Goal: Information Seeking & Learning: Learn about a topic

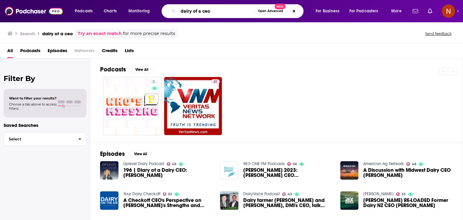
click at [202, 10] on input "dairy of a ceo" at bounding box center [216, 11] width 77 height 10
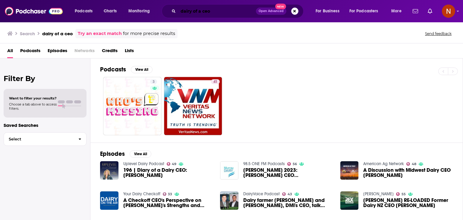
click at [193, 8] on input "dairy of a ceo" at bounding box center [217, 11] width 78 height 10
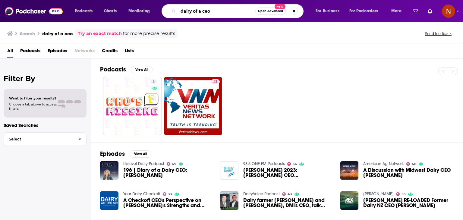
click at [193, 8] on input "dairy of a ceo" at bounding box center [216, 11] width 77 height 10
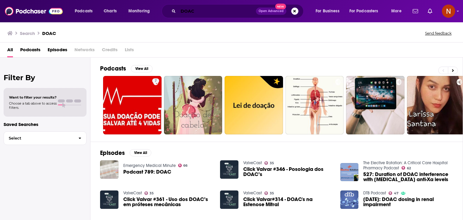
click at [224, 13] on input "DOAC" at bounding box center [217, 11] width 78 height 10
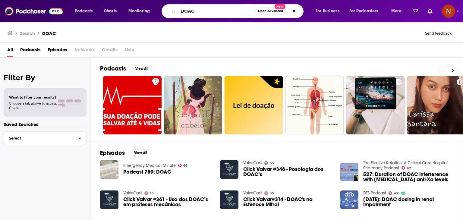
paste input "The Diary Of A CEO"
type input "The Diary Of A CEO"
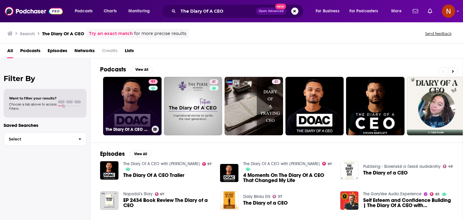
click at [144, 97] on link "97 The Diary Of A CEO with [PERSON_NAME]" at bounding box center [132, 106] width 59 height 59
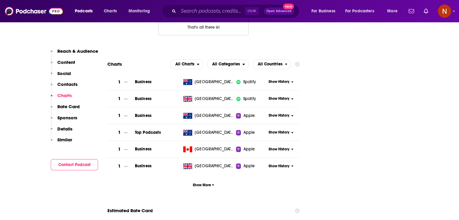
scroll to position [796, 0]
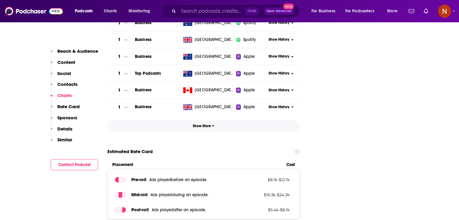
click at [204, 124] on span "Show More" at bounding box center [203, 126] width 21 height 4
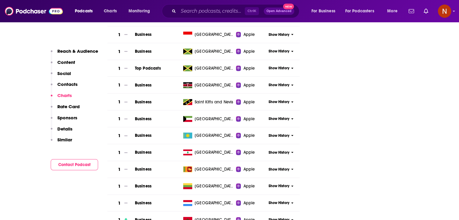
scroll to position [1425, 0]
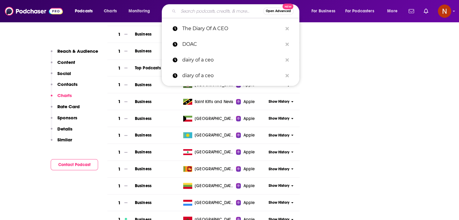
click at [232, 11] on input "Search podcasts, credits, & more..." at bounding box center [220, 11] width 85 height 10
paste input "[PERSON_NAME] Talks daily"
type input "[PERSON_NAME] Talks daily"
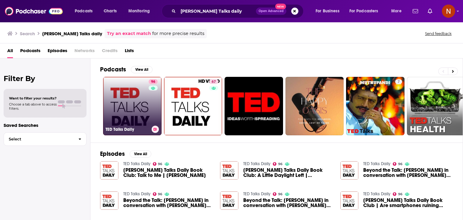
click at [138, 100] on link "96 [PERSON_NAME] Talks Daily" at bounding box center [132, 106] width 59 height 59
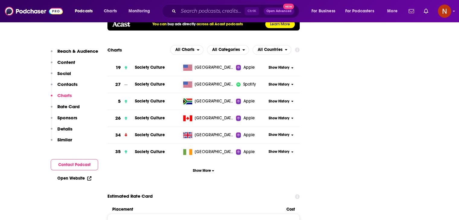
scroll to position [777, 0]
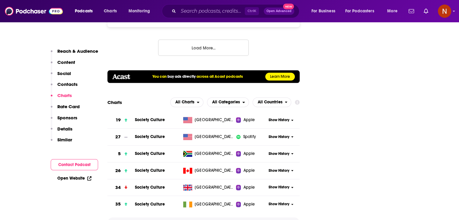
click at [202, 218] on button "Show More" at bounding box center [203, 223] width 192 height 11
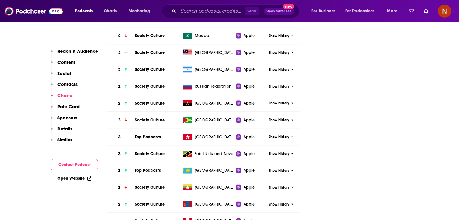
scroll to position [1268, 0]
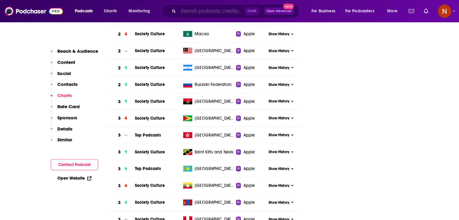
click at [192, 15] on input "Search podcasts, credits, & more..." at bounding box center [211, 11] width 66 height 10
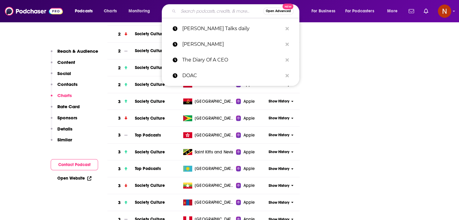
paste input "The intelligence"
type input "The intelligence"
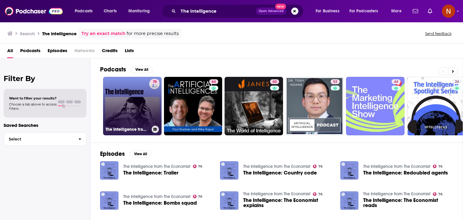
click at [136, 91] on link "76 The Intelligence from The Economist" at bounding box center [132, 106] width 59 height 59
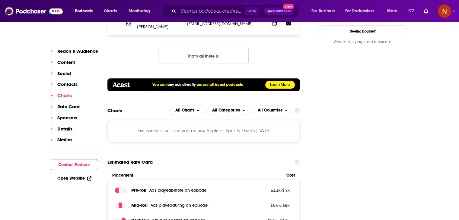
scroll to position [695, 0]
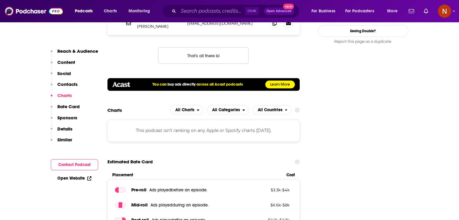
click at [195, 120] on div "This podcast isn't ranking on any Apple or Spotify charts [DATE]." at bounding box center [203, 131] width 192 height 22
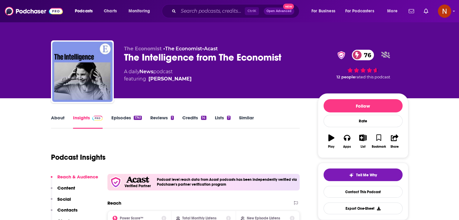
scroll to position [134, 0]
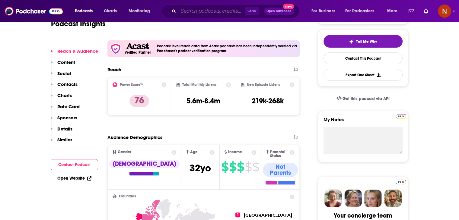
click at [207, 10] on input "Search podcasts, credits, & more..." at bounding box center [211, 11] width 66 height 10
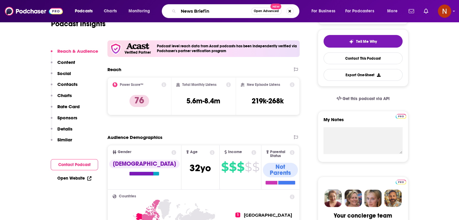
type input "News Briefing"
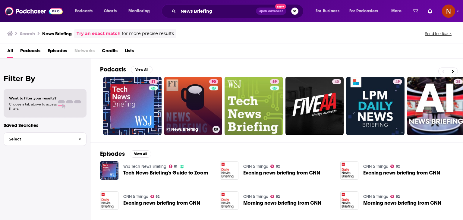
click at [184, 105] on link "90 FT News Briefing" at bounding box center [193, 106] width 59 height 59
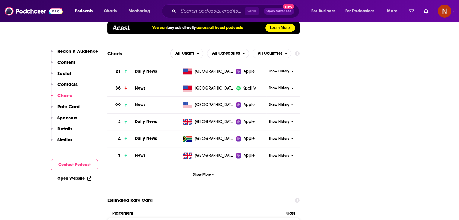
scroll to position [828, 0]
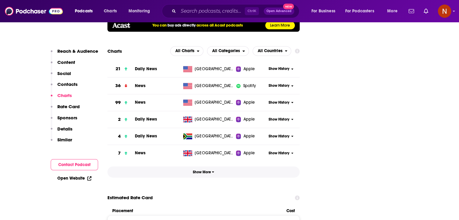
click at [217, 167] on button "Show More" at bounding box center [203, 172] width 192 height 11
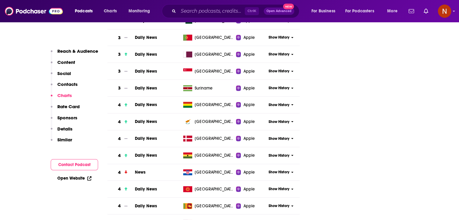
scroll to position [1635, 0]
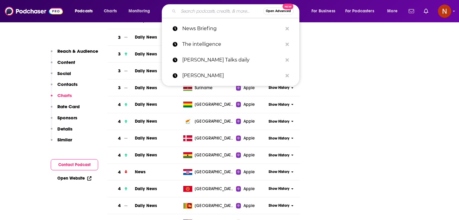
click at [226, 11] on input "Search podcasts, credits, & more..." at bounding box center [220, 11] width 85 height 10
paste input "[DATE] in focus"
type input "[DATE] in focus"
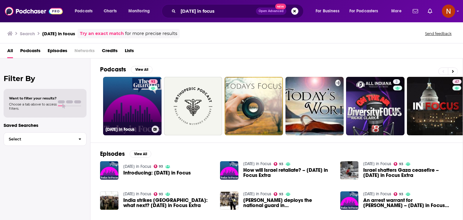
click at [136, 108] on link "93 [DATE] in Focus" at bounding box center [132, 106] width 59 height 59
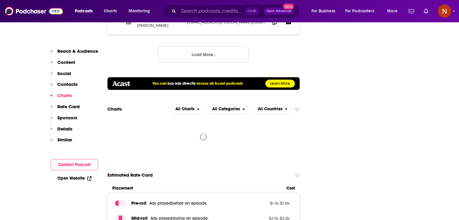
scroll to position [766, 0]
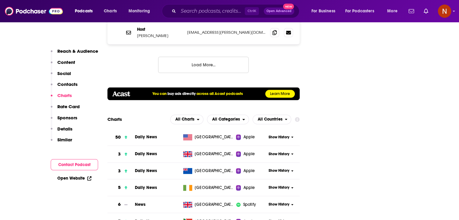
scroll to position [755, 0]
click at [284, 135] on span "Show History" at bounding box center [278, 137] width 21 height 5
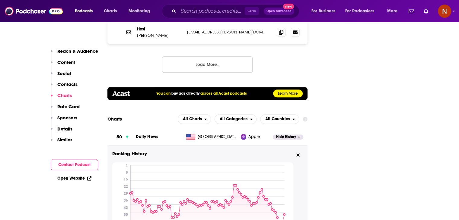
click at [284, 135] on span "Hide History" at bounding box center [286, 137] width 20 height 5
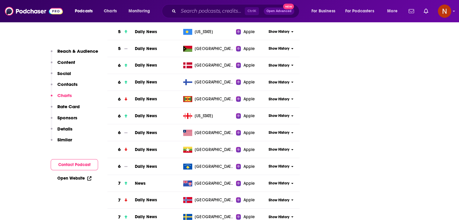
scroll to position [1484, 0]
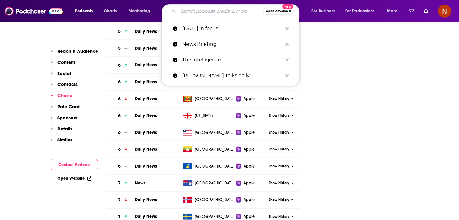
click at [216, 9] on input "Search podcasts, credits, & more..." at bounding box center [220, 11] width 85 height 10
paste input "[PERSON_NAME] business"
type input "[PERSON_NAME] business"
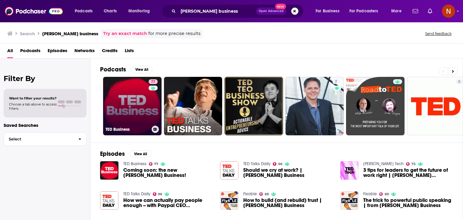
click at [128, 113] on link "77 [PERSON_NAME] Business" at bounding box center [132, 106] width 59 height 59
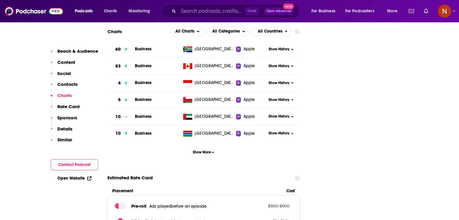
scroll to position [851, 0]
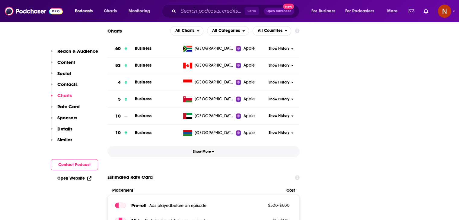
click at [205, 150] on span "Show More" at bounding box center [203, 152] width 21 height 4
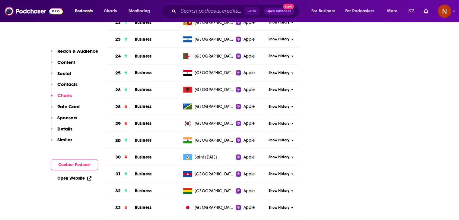
scroll to position [1232, 0]
click at [218, 12] on input "Search podcasts, credits, & more..." at bounding box center [211, 11] width 66 height 10
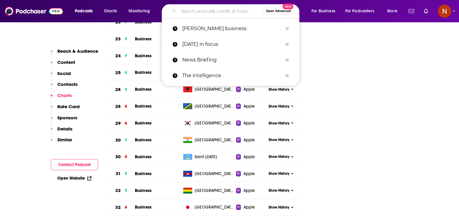
paste input "ft - The Economics Show"
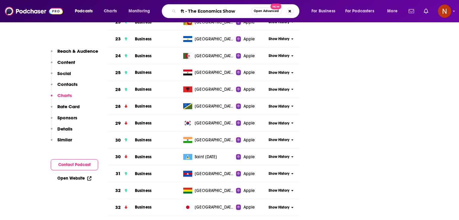
drag, startPoint x: 188, startPoint y: 11, endPoint x: 169, endPoint y: 9, distance: 19.1
click at [169, 9] on div "ft - The Economics Show Open Advanced New" at bounding box center [231, 11] width 138 height 14
type input "The Economics Show"
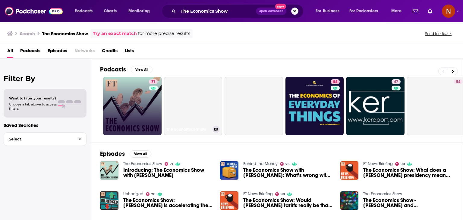
click at [127, 108] on link "71" at bounding box center [132, 106] width 59 height 59
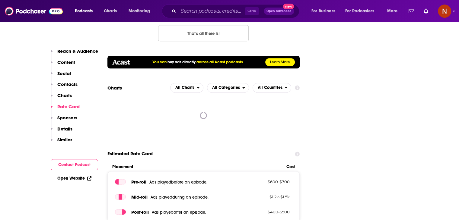
scroll to position [678, 0]
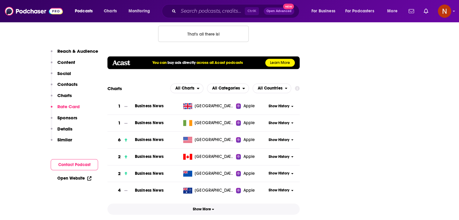
click at [204, 207] on span "Show More" at bounding box center [203, 209] width 21 height 4
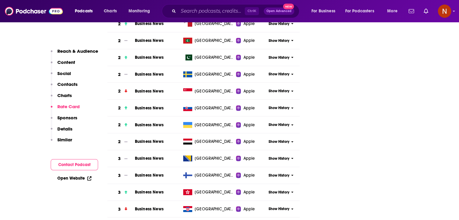
scroll to position [1494, 0]
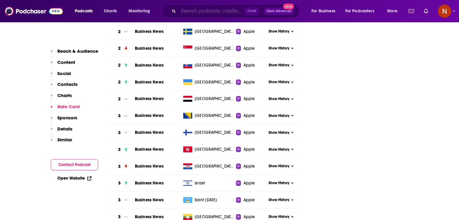
click at [205, 13] on input "Search podcasts, credits, & more..." at bounding box center [211, 11] width 66 height 10
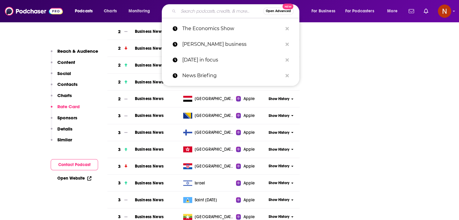
paste input "The World in Brief from The Economist"
type input "The World in Brief from The Economist"
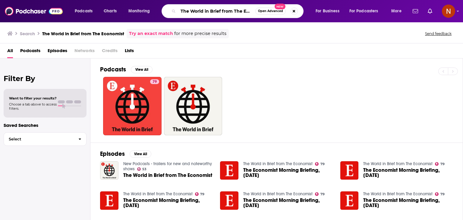
scroll to position [0, 14]
drag, startPoint x: 234, startPoint y: 10, endPoint x: 269, endPoint y: 15, distance: 35.1
click at [269, 15] on div "The World in Brief from The Economist Open Advanced New" at bounding box center [233, 11] width 142 height 14
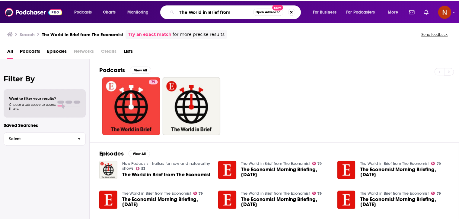
scroll to position [0, 0]
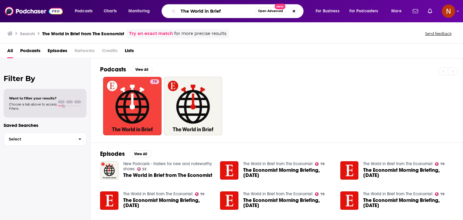
type input "The World in Brief"
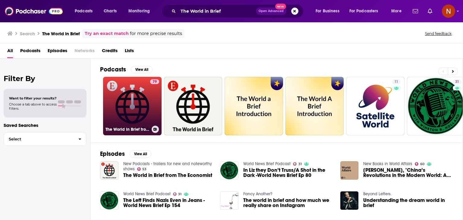
click at [146, 116] on link "79 The World in Brief from The Economist" at bounding box center [132, 106] width 59 height 59
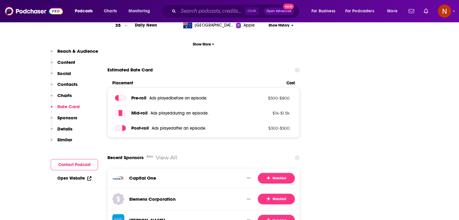
scroll to position [808, 0]
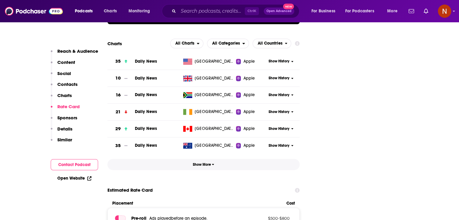
click at [205, 163] on span "Show More" at bounding box center [203, 165] width 21 height 4
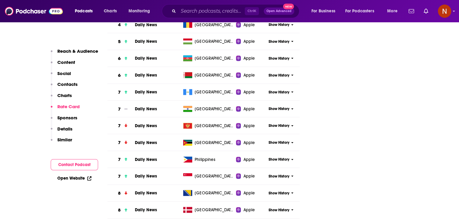
scroll to position [1132, 0]
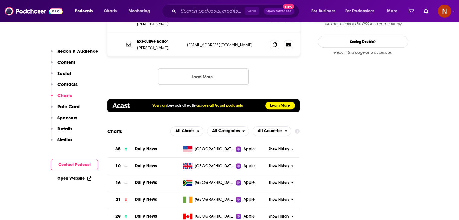
scroll to position [740, 0]
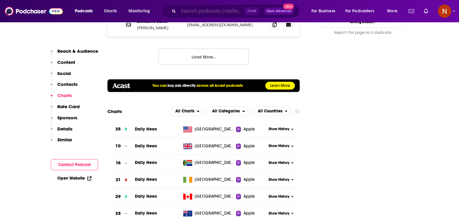
click at [228, 12] on input "Search podcasts, credits, & more..." at bounding box center [211, 11] width 66 height 10
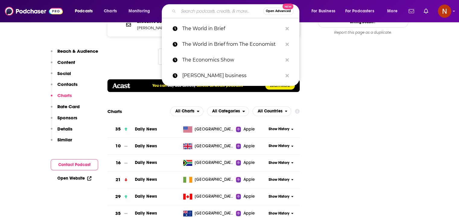
paste input "Worklife with [PERSON_NAME]"
type input "Worklife with [PERSON_NAME]"
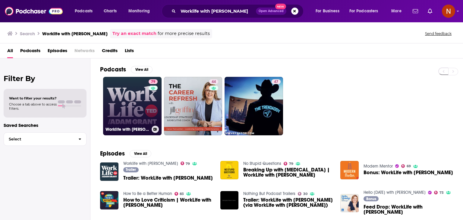
click at [123, 107] on link "79 Worklife with [PERSON_NAME]" at bounding box center [132, 106] width 59 height 59
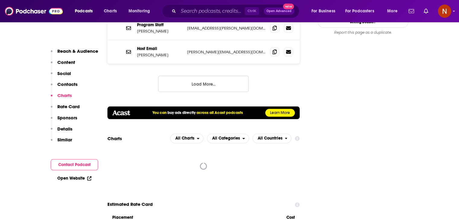
scroll to position [776, 0]
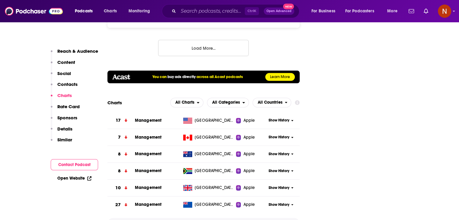
click at [208, 218] on button "Show More" at bounding box center [203, 223] width 192 height 11
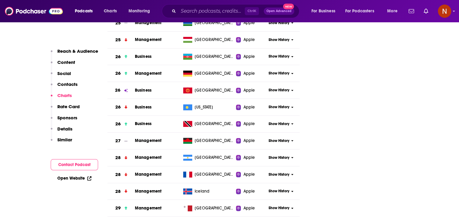
scroll to position [3029, 0]
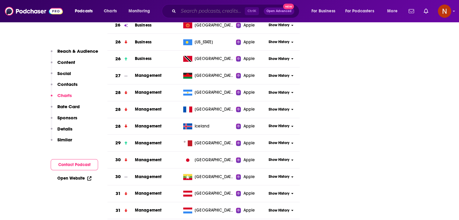
click at [194, 11] on input "Search podcasts, credits, & more..." at bounding box center [211, 11] width 66 height 10
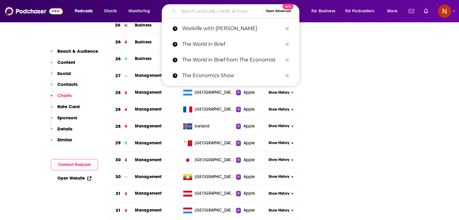
paste input "Secret Leaders (episode)"
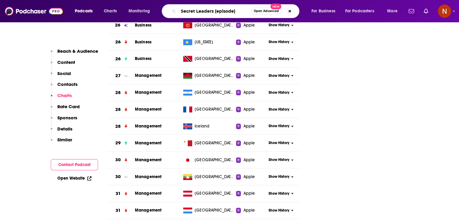
click at [215, 11] on input "Secret Leaders (episode)" at bounding box center [214, 11] width 73 height 10
type input "Secret Leaders"
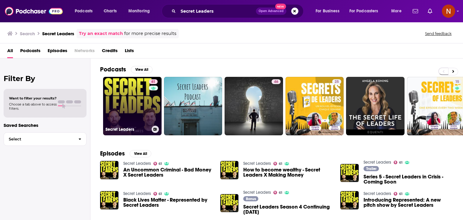
click at [142, 107] on link "61 Secret Leaders" at bounding box center [132, 106] width 59 height 59
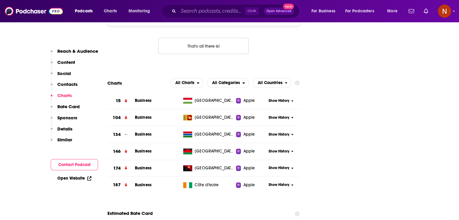
scroll to position [711, 0]
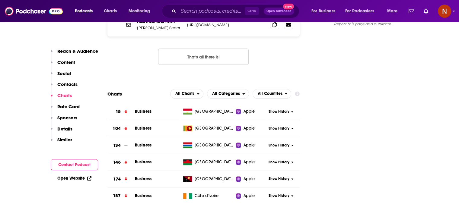
click at [195, 25] on div "Host's Contact Form [PERSON_NAME]-Serter [URL][DOMAIN_NAME] [URL][DOMAIN_NAME] …" at bounding box center [203, 44] width 192 height 62
click at [198, 15] on input "Search podcasts, credits, & more..." at bounding box center [211, 11] width 66 height 10
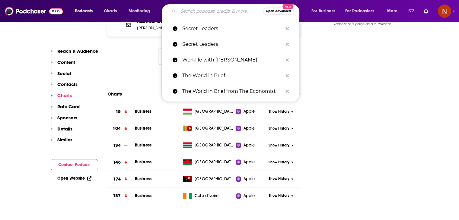
paste input "Motley Fool Money"
type input "Motley Fool Money"
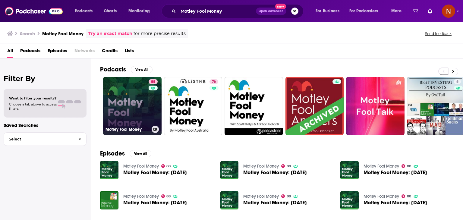
click at [115, 104] on link "88 Motley Fool Money" at bounding box center [132, 106] width 59 height 59
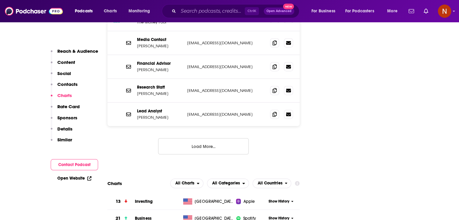
scroll to position [1017, 0]
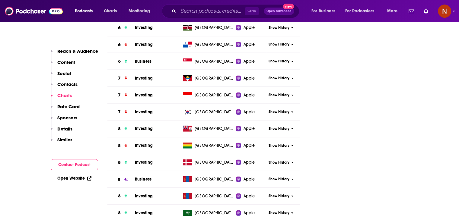
scroll to position [1592, 0]
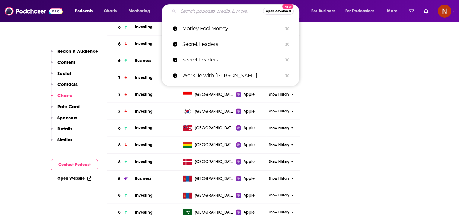
click at [198, 8] on input "Search podcasts, credits, & more..." at bounding box center [220, 11] width 85 height 10
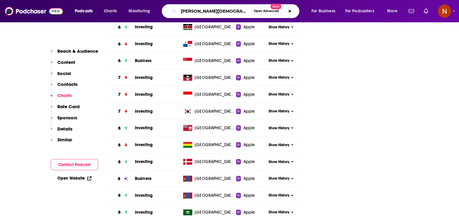
type input "[PERSON_NAME][DEMOGRAPHIC_DATA]"
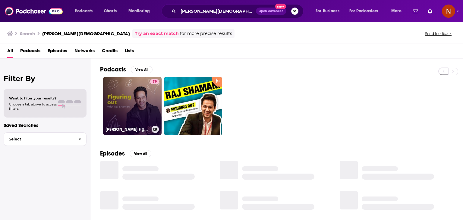
click at [130, 100] on link "79 [PERSON_NAME] Figuring Out" at bounding box center [132, 106] width 59 height 59
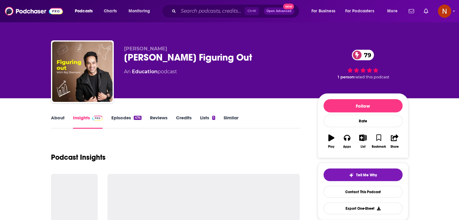
scroll to position [492, 0]
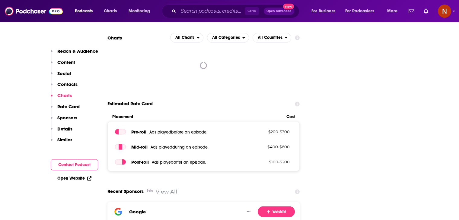
click at [169, 189] on link "View All" at bounding box center [166, 192] width 21 height 6
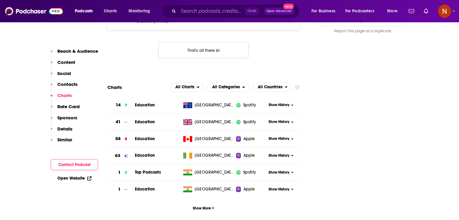
scroll to position [616, 0]
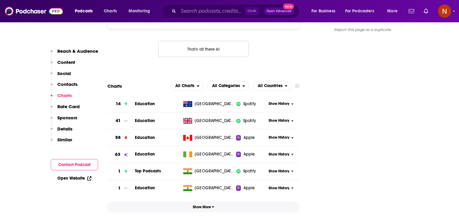
click at [209, 205] on span "Show More" at bounding box center [203, 207] width 21 height 4
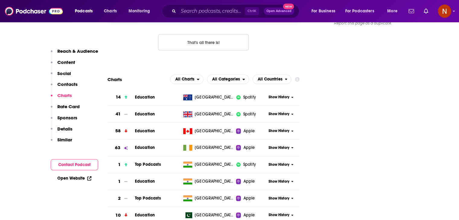
scroll to position [623, 0]
click at [223, 14] on input "Search podcasts, credits, & more..." at bounding box center [211, 11] width 66 height 10
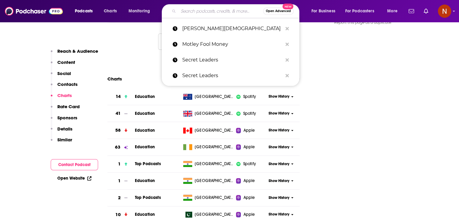
paste input "Think School - Indian Business Podcast"
type input "Think School - Indian Business Podcast"
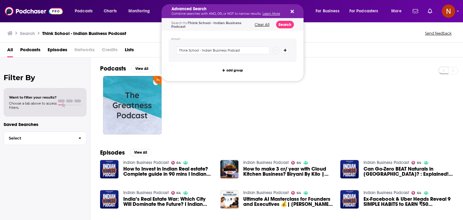
drag, startPoint x: 209, startPoint y: 10, endPoint x: 275, endPoint y: 17, distance: 66.7
click at [191, 9] on h5 "Advanced Search" at bounding box center [228, 9] width 113 height 4
click at [288, 106] on div at bounding box center [281, 105] width 363 height 59
drag, startPoint x: 209, startPoint y: 10, endPoint x: 246, endPoint y: 10, distance: 36.5
click at [291, 14] on div "Advanced Search Combine searches with AND, OR, or NOT to narrow results. Learn …" at bounding box center [233, 11] width 142 height 14
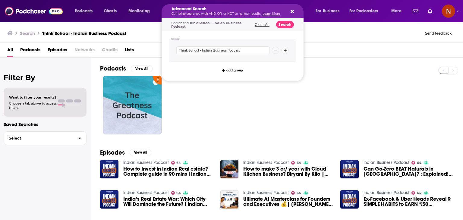
click at [292, 13] on icon "Search podcasts, credits, & more..." at bounding box center [292, 11] width 3 height 5
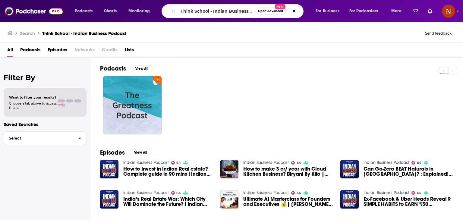
click at [246, 110] on div at bounding box center [281, 105] width 363 height 59
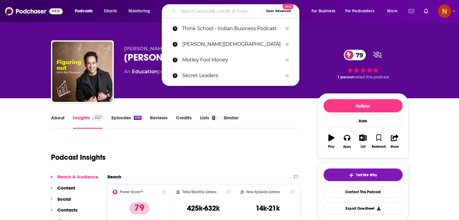
click at [191, 12] on input "Search podcasts, credits, & more..." at bounding box center [220, 11] width 85 height 10
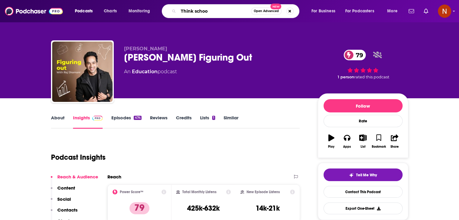
type input "Think school"
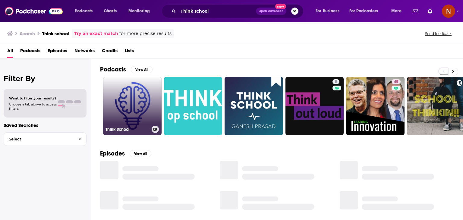
click at [123, 99] on link "Think School" at bounding box center [132, 106] width 59 height 59
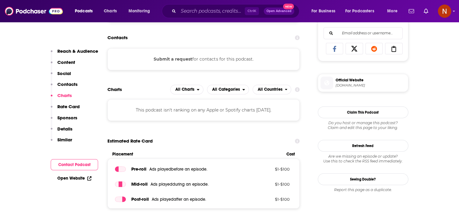
scroll to position [390, 0]
click at [209, 14] on input "Search podcasts, credits, & more..." at bounding box center [211, 11] width 66 height 10
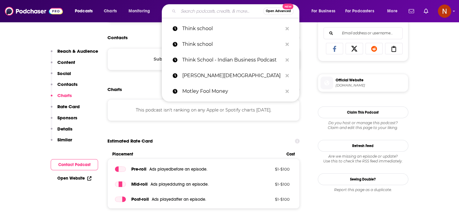
paste input "-بزنس بالعربي (Business بالعربى )"
type input "-بزنس بالعربي (Business بالعربى )"
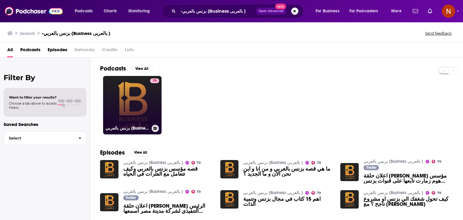
click at [134, 108] on link "79 بزنس بالعربي (Business بالعربى )" at bounding box center [132, 105] width 59 height 59
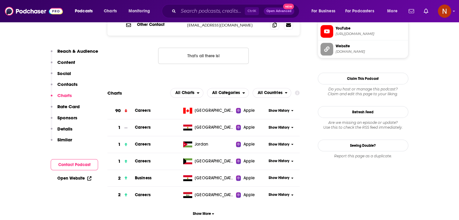
scroll to position [678, 0]
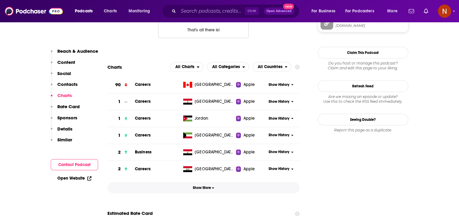
click at [198, 182] on button "Show More" at bounding box center [203, 187] width 192 height 11
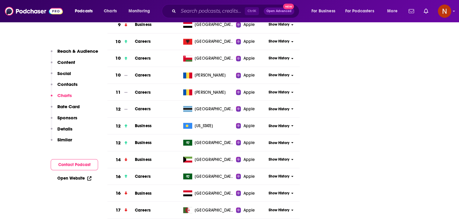
scroll to position [1155, 0]
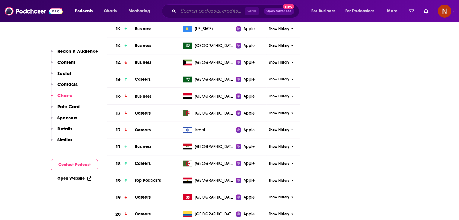
click at [211, 11] on input "Search podcasts, credits, & more..." at bounding box center [211, 11] width 66 height 10
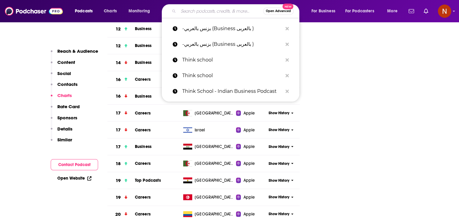
paste input "FinanzFabio"
type input "FinanzFabio"
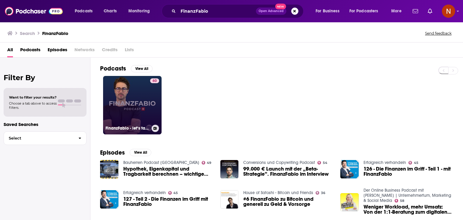
click at [122, 93] on link "60 FinanzFabio - let‘s talk about money" at bounding box center [132, 105] width 59 height 59
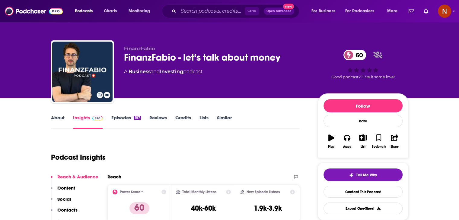
click at [203, 145] on div "Podcast Insights" at bounding box center [173, 153] width 244 height 31
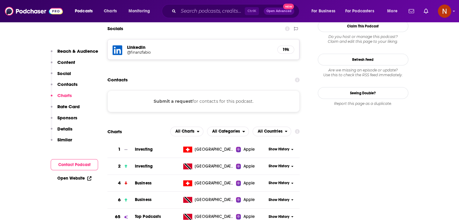
scroll to position [569, 0]
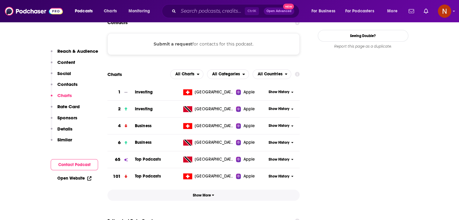
click at [208, 193] on span "Show More" at bounding box center [203, 195] width 21 height 4
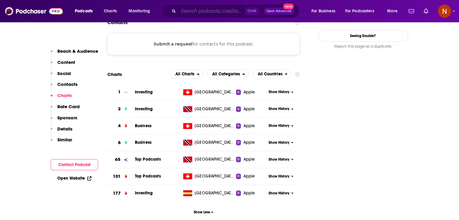
click at [212, 11] on input "Search podcasts, credits, & more..." at bounding box center [211, 11] width 66 height 10
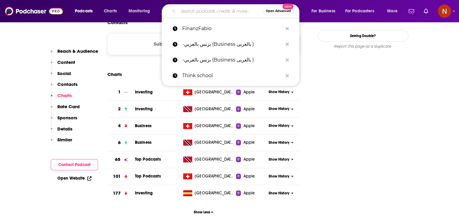
paste input "The Bull - Il tuo podcast di finanza personale"
type input "The Bull - Il tuo podcast di finanza personale"
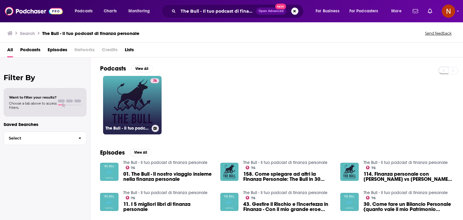
click at [139, 98] on link "76 The Bull - Il tuo podcast di finanza personale" at bounding box center [132, 105] width 59 height 59
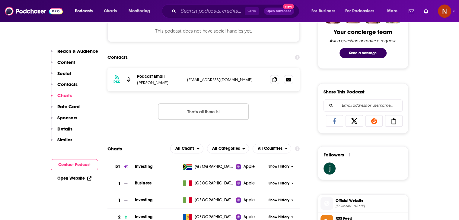
scroll to position [408, 0]
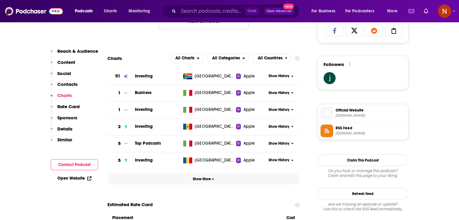
click at [212, 176] on button "Show More" at bounding box center [203, 178] width 192 height 11
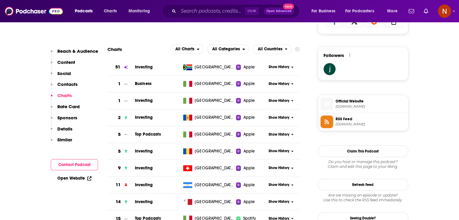
scroll to position [416, 0]
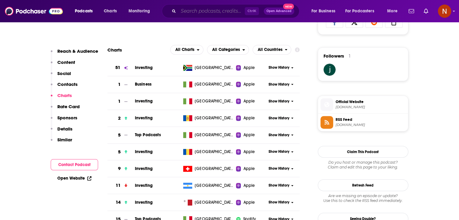
click at [216, 14] on input "Search podcasts, credits, & more..." at bounding box center [211, 11] width 66 height 10
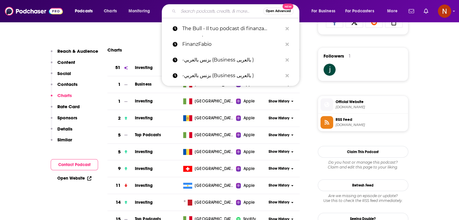
paste input "Storie di Brand"
type input "Storie di Brand"
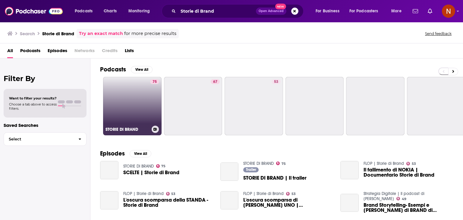
click at [141, 95] on link "75 STORIE DI BRAND" at bounding box center [132, 106] width 59 height 59
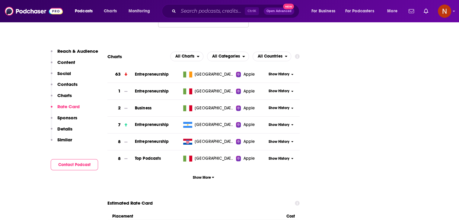
scroll to position [621, 0]
click at [224, 9] on input "Search podcasts, credits, & more..." at bounding box center [211, 11] width 66 height 10
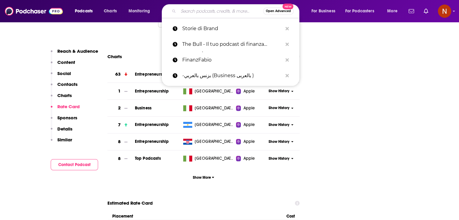
paste input "FT unhedged"
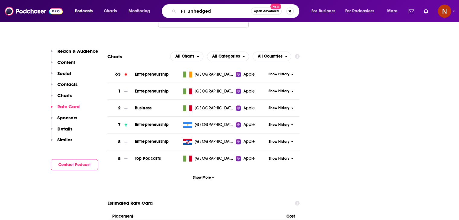
drag, startPoint x: 187, startPoint y: 10, endPoint x: 162, endPoint y: 11, distance: 25.1
click at [162, 11] on div "FT unhedged Open Advanced New" at bounding box center [231, 11] width 138 height 14
type input "unhedged"
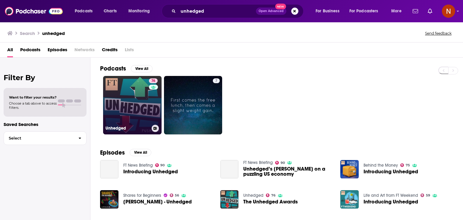
click at [137, 90] on link "76 Unhedged" at bounding box center [132, 105] width 59 height 59
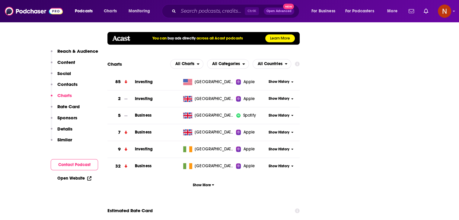
scroll to position [675, 0]
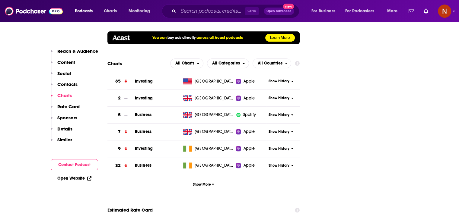
click at [209, 153] on section "85 Investing [GEOGRAPHIC_DATA] Apple Show History 2 Investing [GEOGRAPHIC_DATA]…" at bounding box center [203, 131] width 192 height 117
click at [205, 183] on span "Show More" at bounding box center [203, 185] width 21 height 4
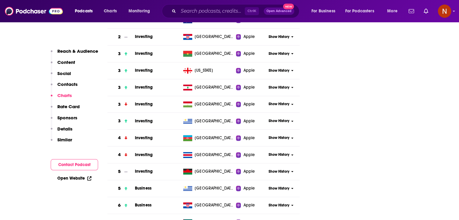
scroll to position [1438, 0]
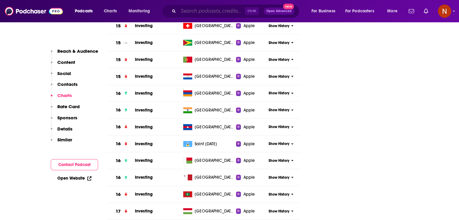
click at [211, 6] on input "Search podcasts, credits, & more..." at bounding box center [211, 11] width 66 height 10
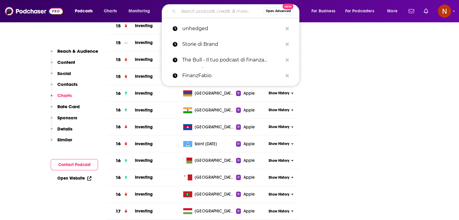
paste input "Beyond the obvious"
type input "Beyond the obvious"
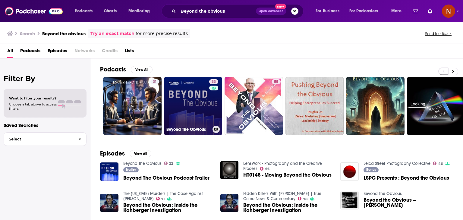
click at [168, 96] on link "33 Beyond The Obvious" at bounding box center [193, 106] width 59 height 59
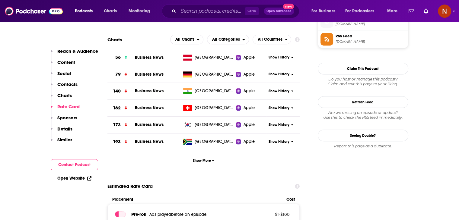
scroll to position [507, 0]
click at [215, 164] on button "Show More" at bounding box center [203, 160] width 192 height 11
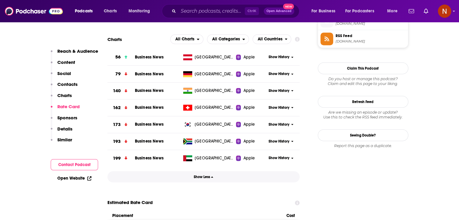
scroll to position [498, 0]
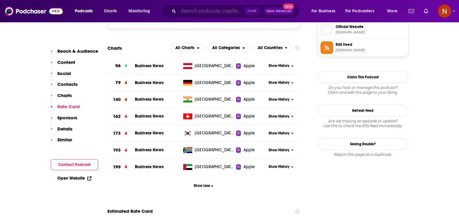
click at [208, 12] on input "Search podcasts, credits, & more..." at bounding box center [211, 11] width 66 height 10
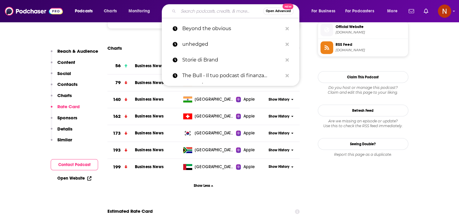
paste input "Doppelgänger Tech Talk"
type input "Doppelgänger Tech Talk"
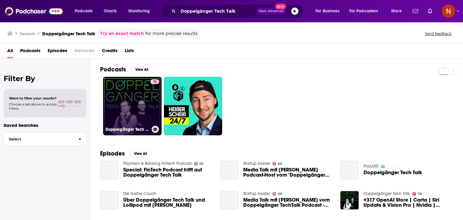
click at [126, 98] on link "76 Doppelgänger Tech Talk" at bounding box center [132, 106] width 59 height 59
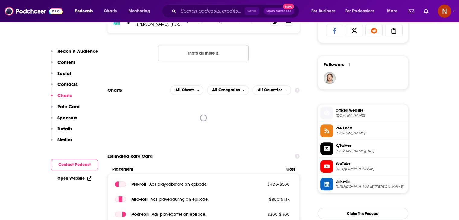
scroll to position [418, 0]
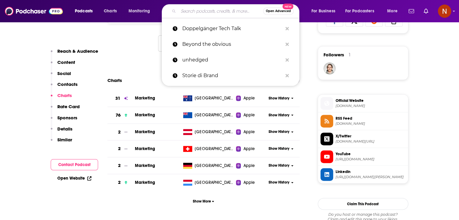
click at [230, 13] on input "Search podcasts, credits, & more..." at bounding box center [220, 11] width 85 height 10
paste input "The Lead"
type input "The Lead"
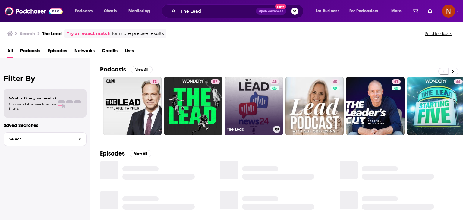
click at [238, 87] on link "48 The Lead" at bounding box center [254, 106] width 59 height 59
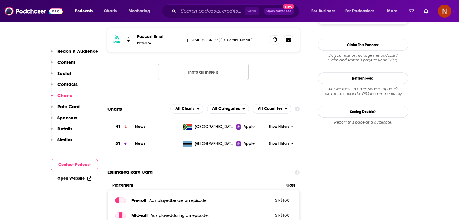
scroll to position [475, 0]
click at [274, 132] on div "Show History" at bounding box center [282, 126] width 33 height 15
click at [277, 129] on span "Show History" at bounding box center [278, 126] width 21 height 5
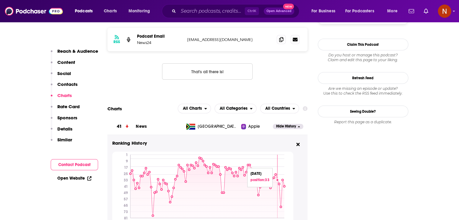
scroll to position [516, 0]
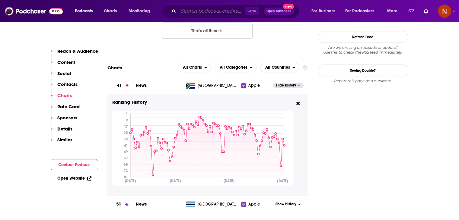
click at [192, 8] on input "Search podcasts, credits, & more..." at bounding box center [211, 11] width 66 height 10
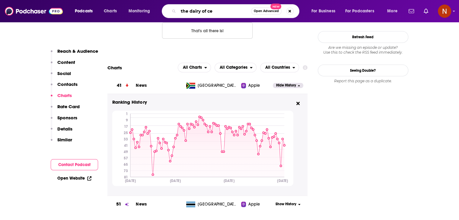
type input "the dairy of ceo"
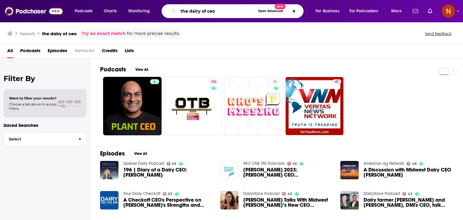
click at [206, 11] on input "the dairy of ceo" at bounding box center [216, 11] width 77 height 10
type input "the dairy of a ceo"
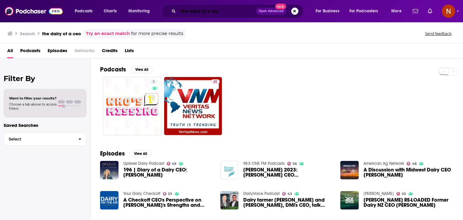
click at [227, 9] on input "the dairy of a ceo" at bounding box center [217, 11] width 78 height 10
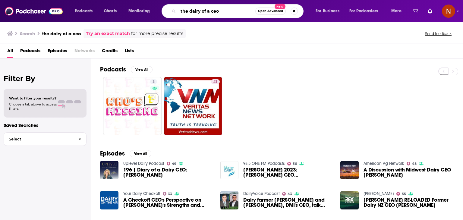
click at [227, 9] on input "the dairy of a ceo" at bounding box center [216, 11] width 77 height 10
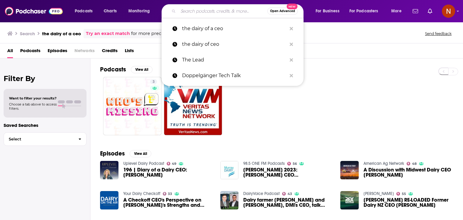
click at [227, 9] on input "Search podcasts, credits, & more..." at bounding box center [222, 11] width 89 height 10
click at [214, 13] on input "Search podcasts, credits, & more..." at bounding box center [222, 11] width 89 height 10
paste input "The Diary Of A CEO with [PERSON_NAME]"
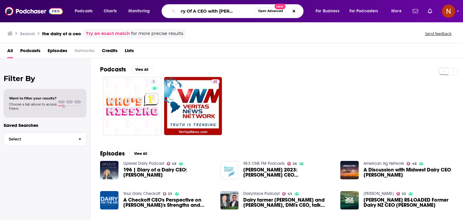
type input "The Diary Of A CEO with [PERSON_NAME]"
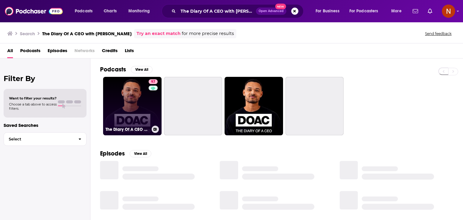
click at [133, 97] on link "97 The Diary Of A CEO with [PERSON_NAME]" at bounding box center [132, 106] width 59 height 59
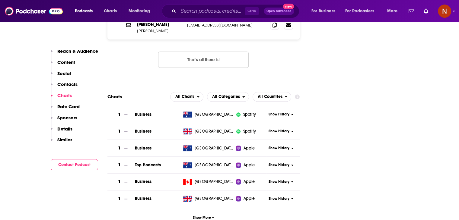
scroll to position [742, 0]
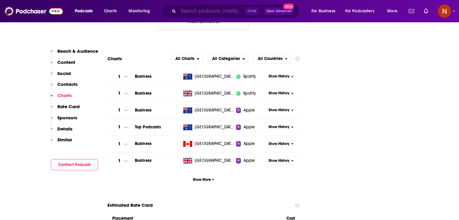
click at [218, 13] on input "Search podcasts, credits, & more..." at bounding box center [211, 11] width 66 height 10
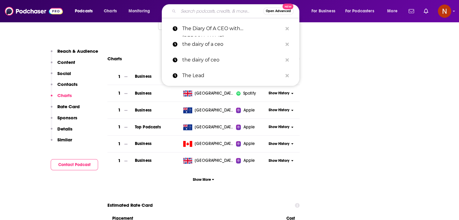
paste input "[PERSON_NAME] Talks daily"
type input "[PERSON_NAME] Talks daily"
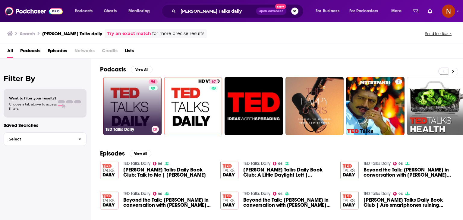
click at [104, 100] on link "96 [PERSON_NAME] Talks Daily" at bounding box center [132, 106] width 59 height 59
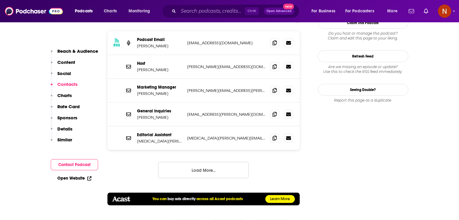
scroll to position [823, 0]
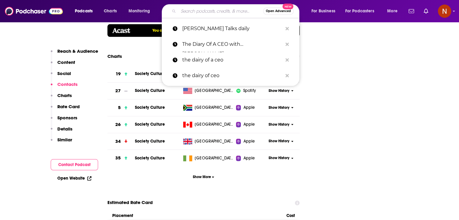
click at [188, 10] on input "Search podcasts, credits, & more..." at bounding box center [220, 11] width 85 height 10
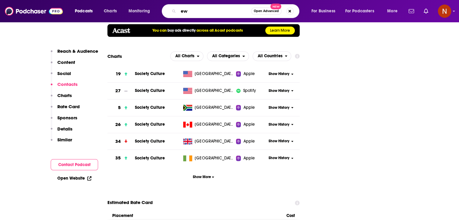
type input "e"
type input "news briefing"
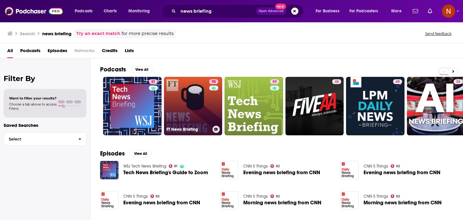
click at [182, 100] on link "90 FT News Briefing" at bounding box center [193, 106] width 59 height 59
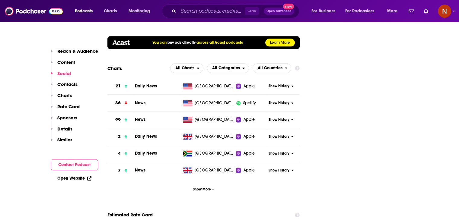
scroll to position [784, 0]
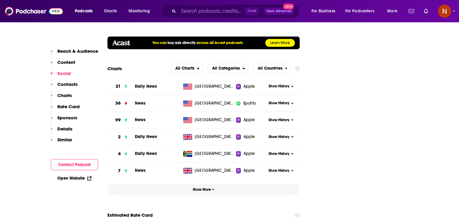
click at [203, 184] on button "Show More" at bounding box center [203, 189] width 192 height 11
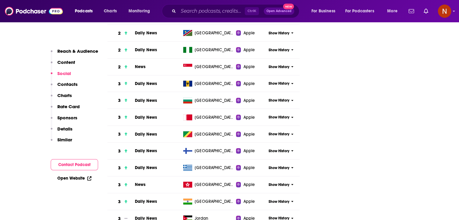
scroll to position [1292, 0]
click at [215, 10] on input "Search podcasts, credits, & more..." at bounding box center [211, 11] width 66 height 10
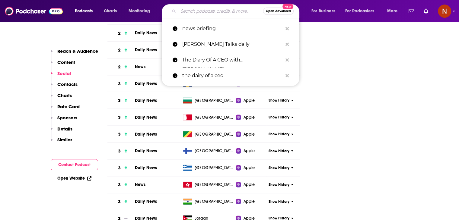
paste input "[DATE] in focus"
type input "[DATE] in focus"
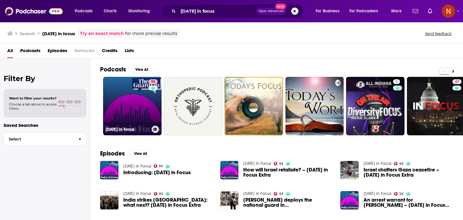
click at [141, 100] on link "93 [DATE] in Focus" at bounding box center [132, 106] width 59 height 59
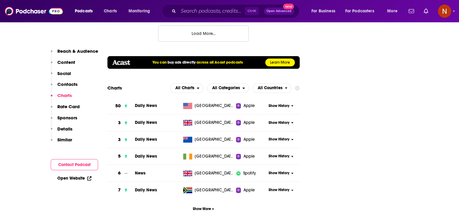
scroll to position [786, 0]
click at [204, 203] on button "Show More" at bounding box center [203, 208] width 192 height 11
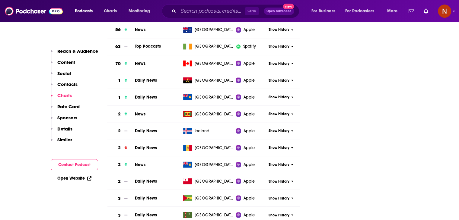
scroll to position [1115, 0]
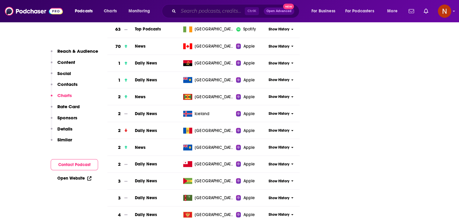
click at [224, 12] on input "Search podcasts, credits, & more..." at bounding box center [211, 11] width 66 height 10
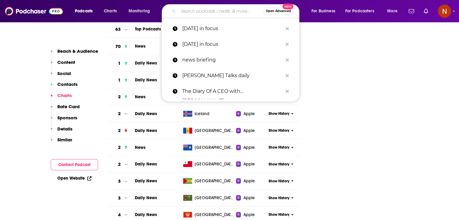
paste input "[PERSON_NAME] business"
type input "[PERSON_NAME] business"
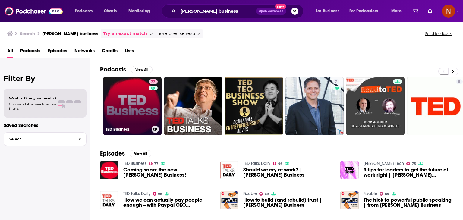
click at [125, 91] on link "77 [PERSON_NAME] Business" at bounding box center [132, 106] width 59 height 59
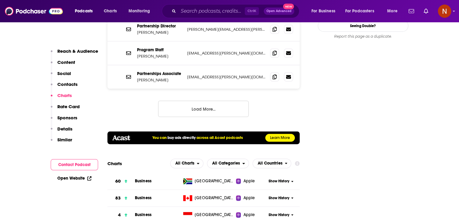
scroll to position [793, 0]
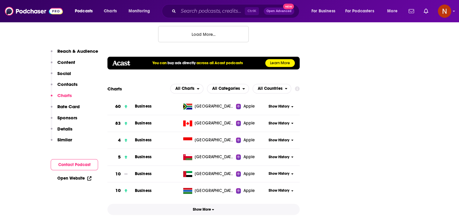
click at [201, 204] on button "Show More" at bounding box center [203, 209] width 192 height 11
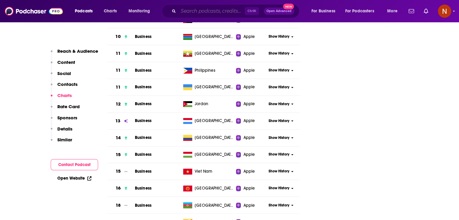
click at [226, 14] on input "Search podcasts, credits, & more..." at bounding box center [211, 11] width 66 height 10
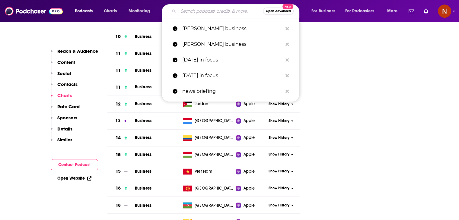
paste input "ft - The Economics Show"
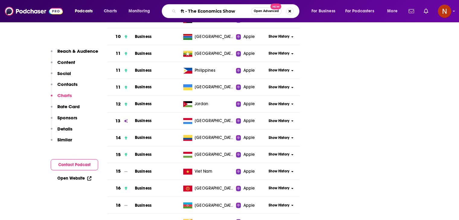
drag, startPoint x: 188, startPoint y: 12, endPoint x: 162, endPoint y: 9, distance: 26.1
click at [162, 9] on div "ft - The Economics Show Open Advanced New" at bounding box center [231, 11] width 138 height 14
type input "The Economics Show"
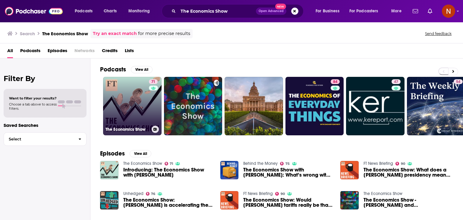
click at [137, 107] on link "71 The Economics Show" at bounding box center [132, 106] width 59 height 59
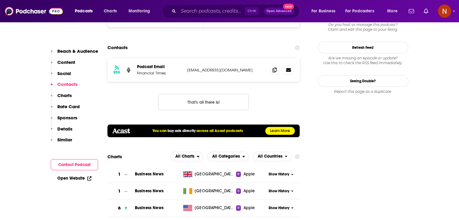
scroll to position [610, 0]
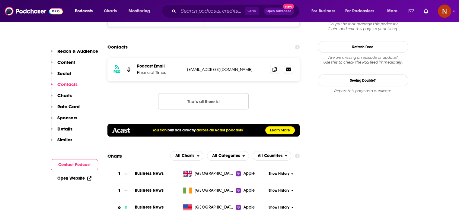
click at [195, 17] on div "Ctrl K Open Advanced New" at bounding box center [231, 11] width 138 height 14
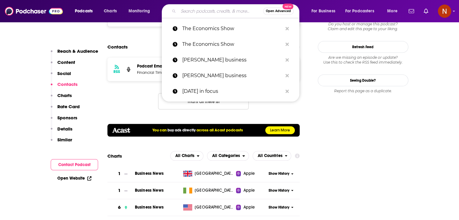
click at [196, 15] on input "Search podcasts, credits, & more..." at bounding box center [220, 11] width 85 height 10
paste input "The World in Brief from The Economist"
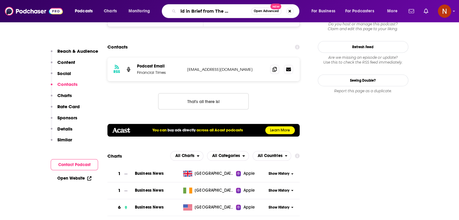
click at [205, 11] on input "The World in Brief from The Economist" at bounding box center [214, 11] width 73 height 10
type input "The World in Brief"
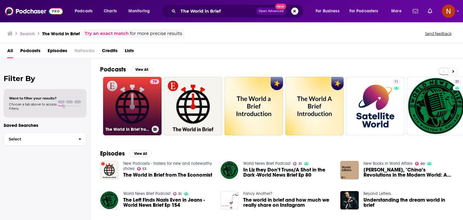
click at [129, 106] on link "79 The World in Brief from The Economist" at bounding box center [132, 106] width 59 height 59
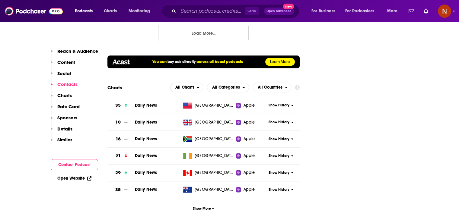
scroll to position [787, 0]
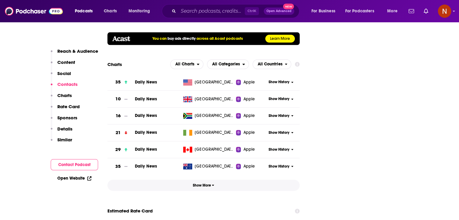
click at [211, 183] on span "Show More" at bounding box center [203, 185] width 21 height 4
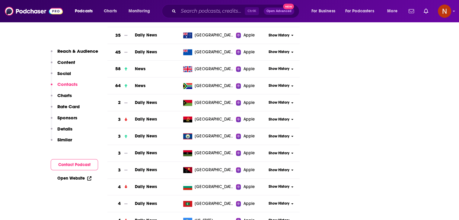
scroll to position [922, 0]
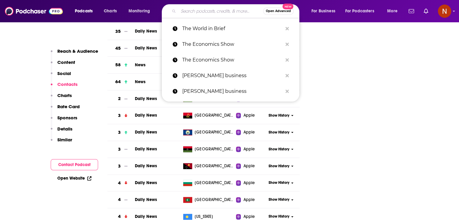
click at [209, 6] on input "Search podcasts, credits, & more..." at bounding box center [220, 11] width 85 height 10
paste input "Worklife with [PERSON_NAME]"
type input "Worklife with [PERSON_NAME]"
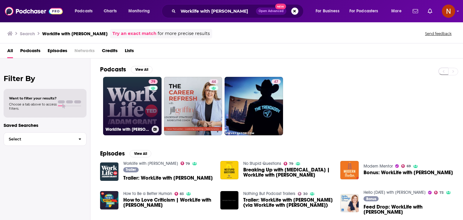
click at [138, 107] on link "79 Worklife with [PERSON_NAME]" at bounding box center [132, 106] width 59 height 59
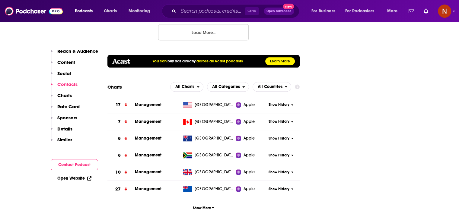
scroll to position [765, 0]
click at [205, 6] on div "Ctrl K Open Advanced New" at bounding box center [231, 11] width 138 height 14
click at [205, 6] on input "Search podcasts, credits, & more..." at bounding box center [211, 11] width 66 height 10
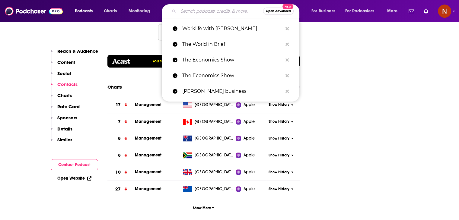
type input "6"
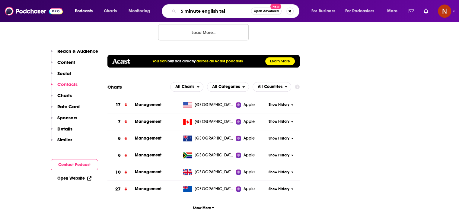
type input "5 minute english talk"
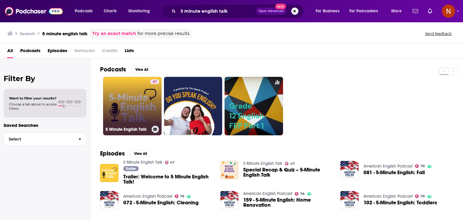
click at [156, 105] on div "47" at bounding box center [154, 102] width 9 height 46
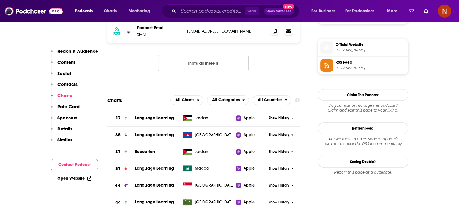
scroll to position [549, 0]
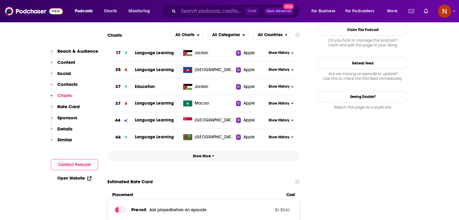
click at [196, 157] on span "Show More" at bounding box center [203, 156] width 21 height 4
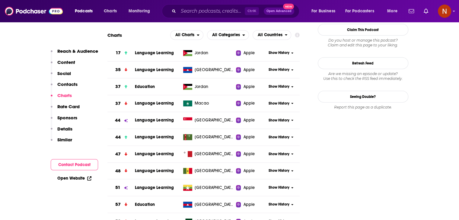
click at [276, 55] on span "Show History" at bounding box center [278, 52] width 21 height 5
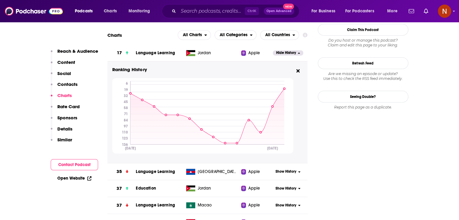
click at [276, 55] on span "Hide History" at bounding box center [286, 52] width 20 height 5
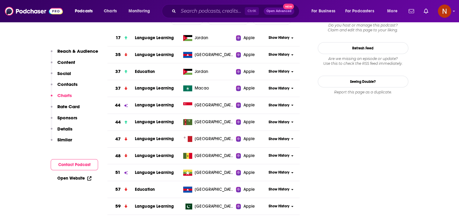
scroll to position [564, 0]
click at [278, 106] on span "Show History" at bounding box center [278, 105] width 21 height 5
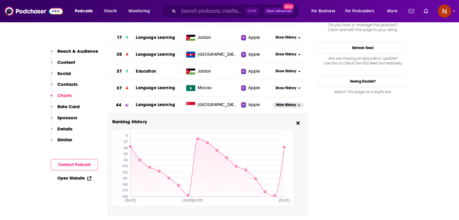
click at [278, 106] on span "Hide History" at bounding box center [286, 105] width 20 height 5
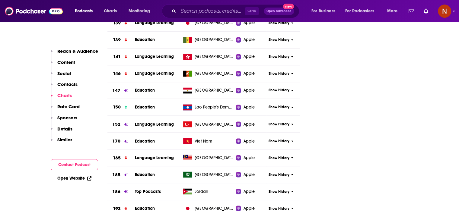
scroll to position [1037, 0]
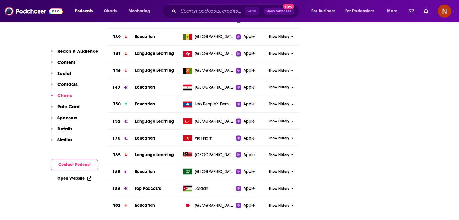
click at [278, 172] on span "Show History" at bounding box center [278, 171] width 21 height 5
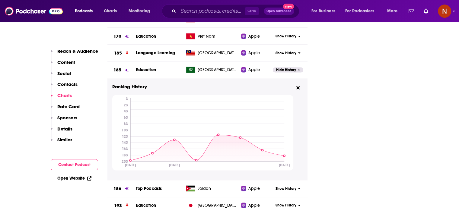
scroll to position [1148, 0]
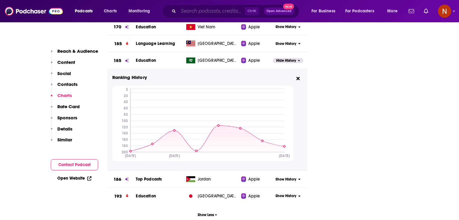
click at [227, 13] on input "Search podcasts, credits, & more..." at bounding box center [211, 11] width 66 height 10
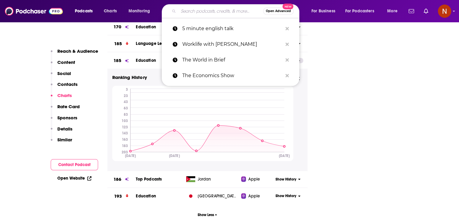
paste input "Motley Fool Money"
type input "Motley Fool Money"
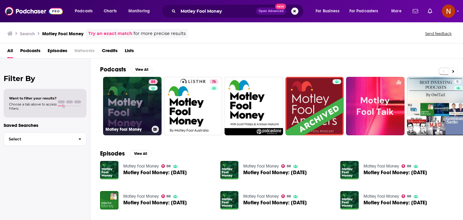
click at [123, 84] on link "88 Motley Fool Money" at bounding box center [132, 106] width 59 height 59
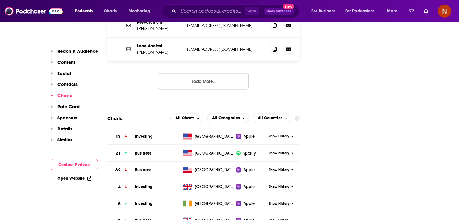
scroll to position [1016, 0]
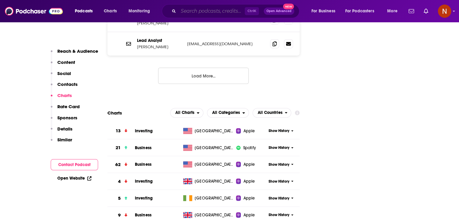
click at [208, 14] on input "Search podcasts, credits, & more..." at bounding box center [211, 11] width 66 height 10
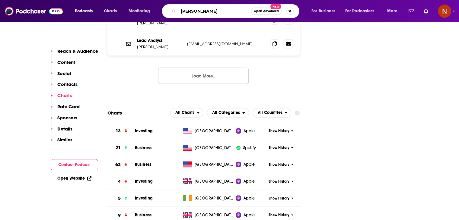
type input "[PERSON_NAME]"
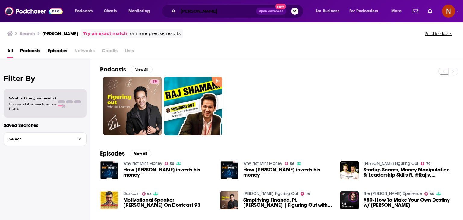
click at [225, 12] on input "[PERSON_NAME]" at bounding box center [217, 11] width 78 height 10
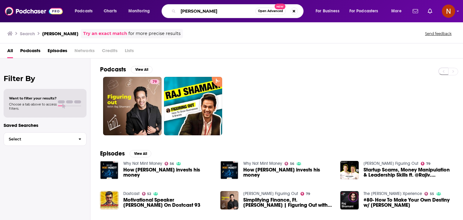
click at [225, 12] on input "[PERSON_NAME]" at bounding box center [216, 11] width 77 height 10
paste input "-بزنس بالعربي (Business بالعربى )"
type input "-بزنس بالعربي (Business بالعربى )"
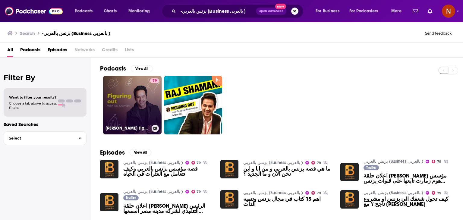
click at [137, 97] on link "79 [PERSON_NAME] Figuring Out" at bounding box center [132, 105] width 59 height 59
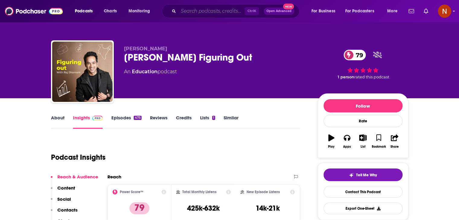
click at [207, 14] on input "Search podcasts, credits, & more..." at bounding box center [211, 11] width 66 height 10
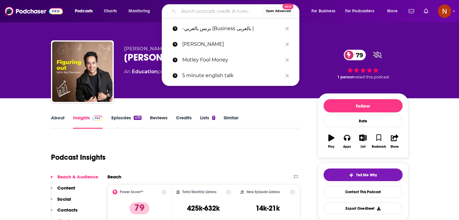
paste input "-بزنس بالعربي (Business بالعربى )"
type input "-بزنس بالعربي (Business بالعربى )"
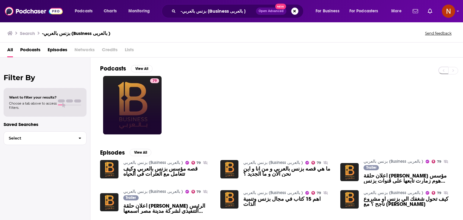
click at [141, 106] on link "79" at bounding box center [132, 105] width 59 height 59
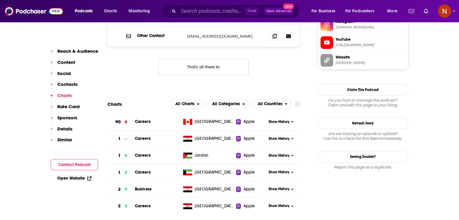
scroll to position [669, 0]
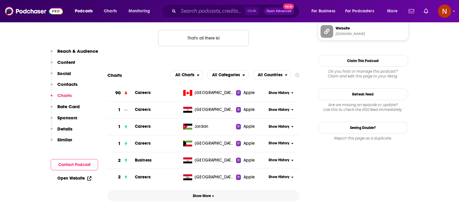
drag, startPoint x: 208, startPoint y: 187, endPoint x: 233, endPoint y: 166, distance: 32.3
click at [208, 190] on button "Show More" at bounding box center [203, 195] width 192 height 11
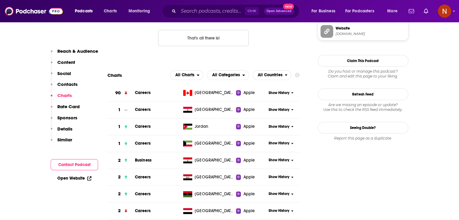
scroll to position [767, 0]
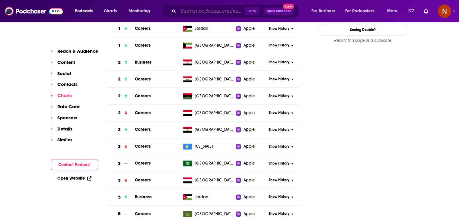
click at [237, 11] on input "Search podcasts, credits, & more..." at bounding box center [211, 11] width 66 height 10
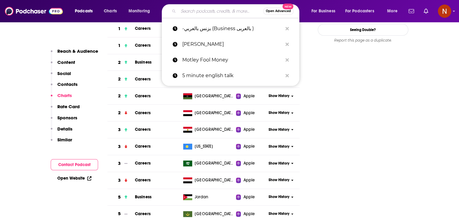
paste input "FinanzFabio"
type input "FinanzFabio"
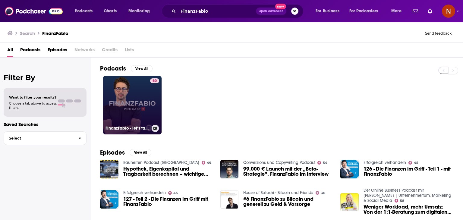
click at [130, 97] on link "60 FinanzFabio - let‘s talk about money" at bounding box center [132, 105] width 59 height 59
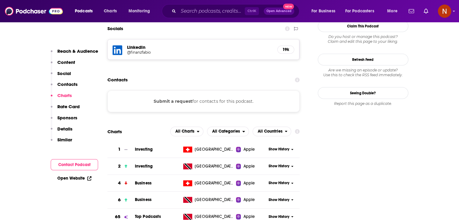
scroll to position [512, 0]
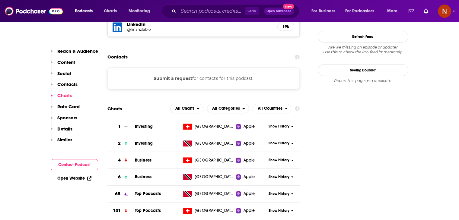
scroll to position [542, 0]
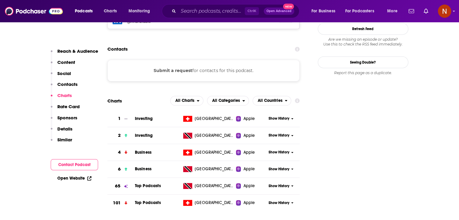
click at [228, 22] on div "Podcasts Charts Monitoring Ctrl K Open Advanced New For Business For Podcasters…" at bounding box center [229, 11] width 459 height 22
click at [224, 13] on input "Search podcasts, credits, & more..." at bounding box center [211, 11] width 66 height 10
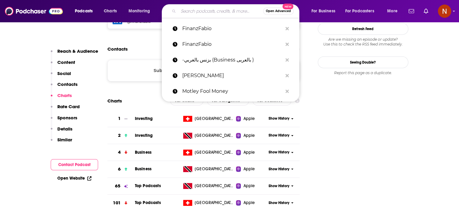
paste input "The Bull - Il tuo podcast di finanza personale"
type input "The Bull - Il tuo podcast di finanza personale"
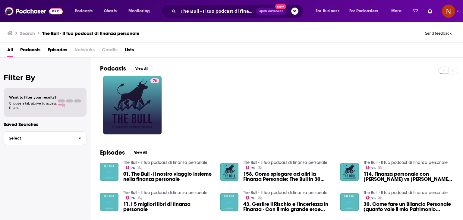
click at [144, 98] on link "76" at bounding box center [132, 105] width 59 height 59
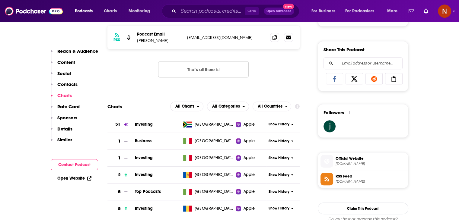
scroll to position [370, 0]
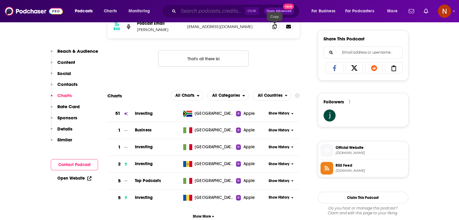
click at [228, 15] on input "Search podcasts, credits, & more..." at bounding box center [211, 11] width 66 height 10
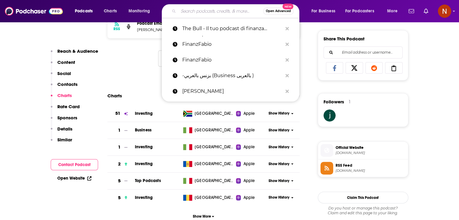
paste input "Storie di Brand"
type input "Storie di Brand"
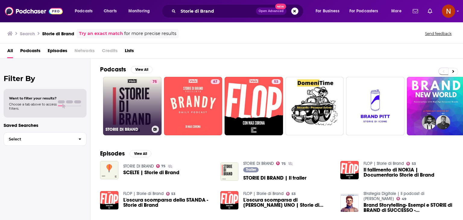
click at [125, 104] on link "75 STORIE DI BRAND" at bounding box center [132, 106] width 59 height 59
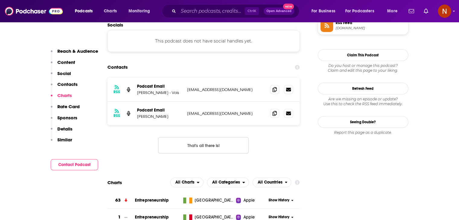
scroll to position [555, 0]
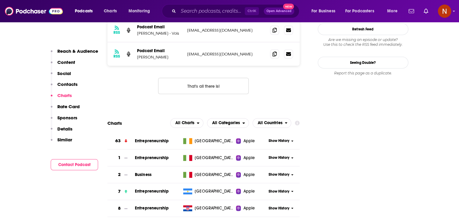
click at [156, 155] on span "Entrepreneurship" at bounding box center [152, 157] width 34 height 5
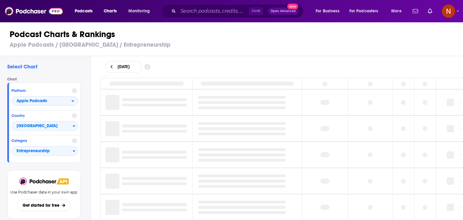
click at [100, 46] on h3 "Apple Podcasts / Italy / Entrepreneurship" at bounding box center [234, 45] width 449 height 8
copy h3 "Entrepreneurship"
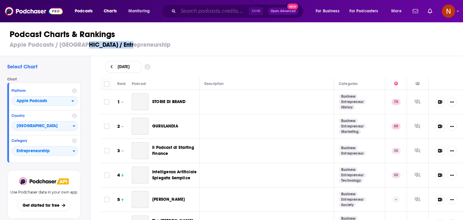
click at [217, 13] on input "Search podcasts, credits, & more..." at bounding box center [213, 11] width 71 height 10
click at [217, 12] on input "Search podcasts, credits, & more..." at bounding box center [213, 11] width 71 height 10
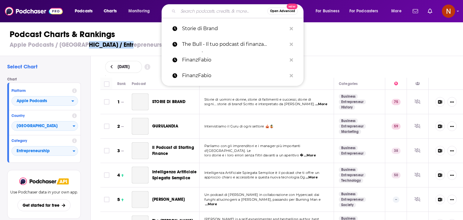
click at [217, 12] on input "Search podcasts, credits, & more..." at bounding box center [222, 11] width 89 height 10
paste input "unhedged"
type input "unhedged"
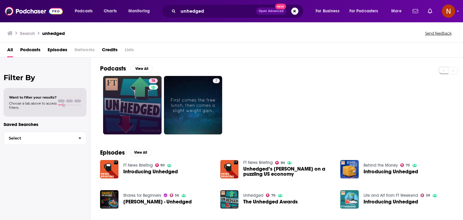
click at [119, 102] on link "76" at bounding box center [132, 105] width 59 height 59
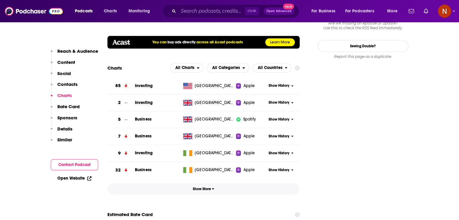
scroll to position [644, 0]
click at [206, 187] on span "Show More" at bounding box center [203, 189] width 21 height 4
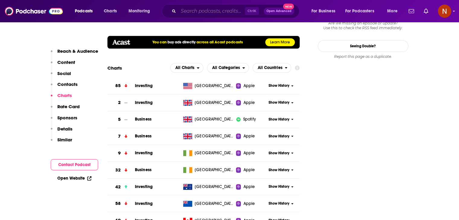
click at [182, 10] on input "Search podcasts, credits, & more..." at bounding box center [211, 11] width 66 height 10
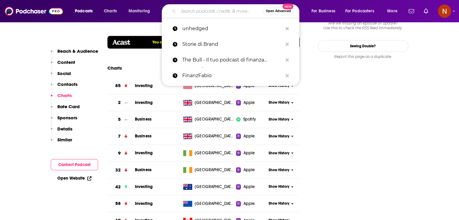
paste input "Beyond the obvious"
type input "Beyond the obvious"
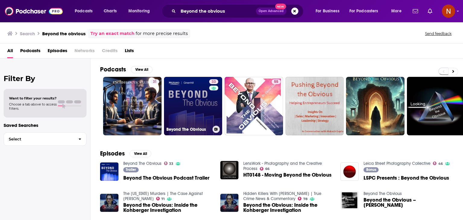
click at [211, 102] on div "33" at bounding box center [214, 102] width 11 height 46
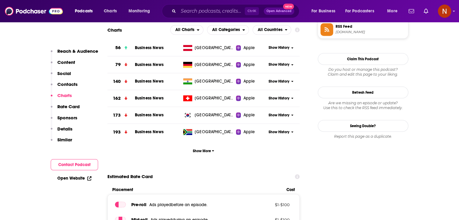
scroll to position [516, 0]
click at [210, 13] on input "Search podcasts, credits, & more..." at bounding box center [211, 11] width 66 height 10
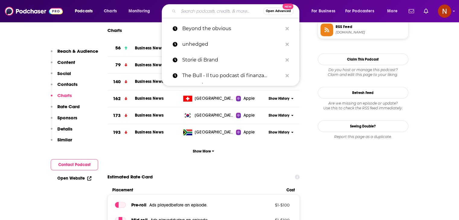
paste input "Doppelgänger Tech Talk"
type input "Doppelgänger Tech Talk"
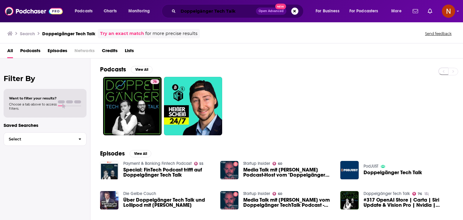
click at [210, 13] on input "Doppelgänger Tech Talk" at bounding box center [217, 11] width 78 height 10
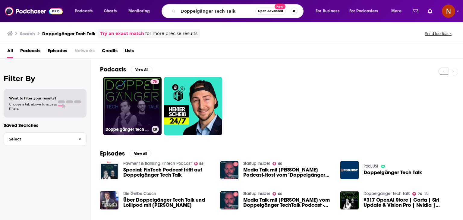
click at [125, 82] on link "76 Doppelgänger Tech Talk" at bounding box center [132, 106] width 59 height 59
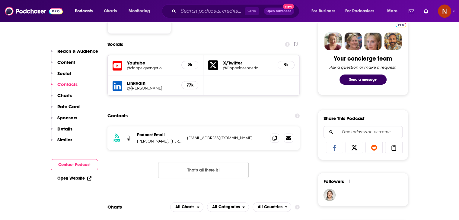
scroll to position [429, 0]
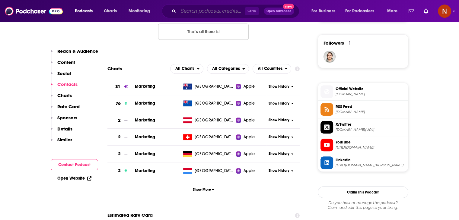
click at [228, 12] on input "Search podcasts, credits, & more..." at bounding box center [211, 11] width 66 height 10
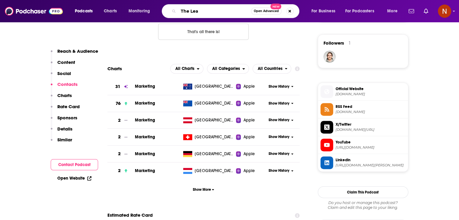
type input "The Lead"
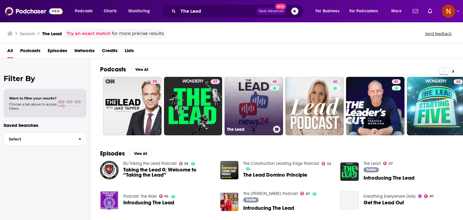
click at [246, 102] on link "48 The Lead" at bounding box center [254, 106] width 59 height 59
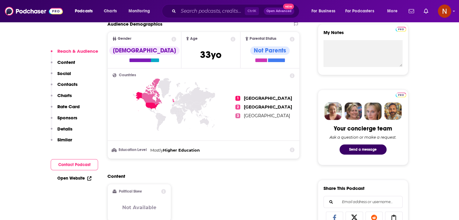
scroll to position [497, 0]
